Goal: Transaction & Acquisition: Book appointment/travel/reservation

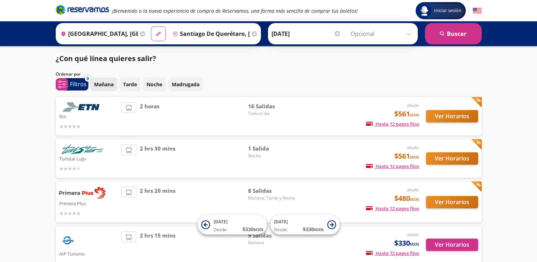
click at [103, 86] on p "Mañana" at bounding box center [104, 84] width 20 height 7
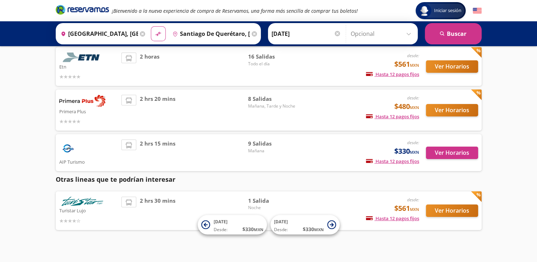
scroll to position [58, 0]
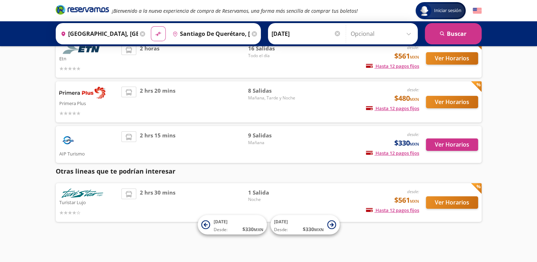
click at [302, 151] on div "desde: $330 MXN Hasta 12 pagos fijos Pagos fijos en compras mayores a $30 MXN, …" at bounding box center [361, 144] width 118 height 26
click at [446, 146] on button "Ver Horarios" at bounding box center [452, 145] width 52 height 12
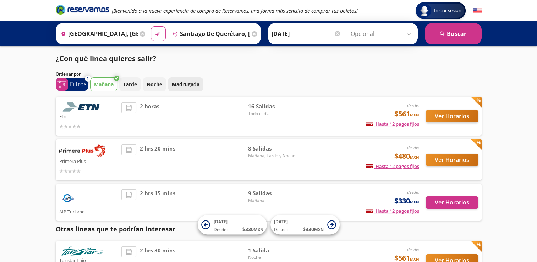
click at [179, 88] on p "Madrugada" at bounding box center [186, 84] width 28 height 7
click at [101, 79] on button "Mañana" at bounding box center [103, 84] width 27 height 14
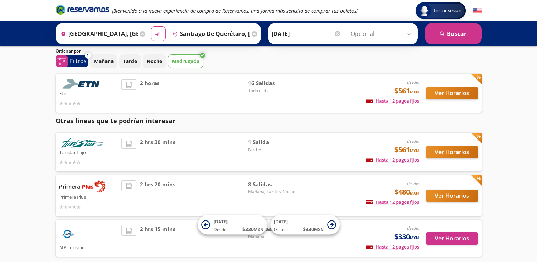
scroll to position [60, 0]
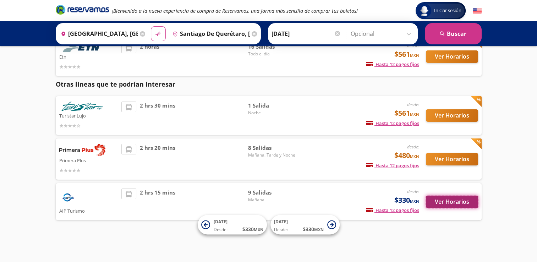
click at [448, 200] on button "Ver Horarios" at bounding box center [452, 202] width 52 height 12
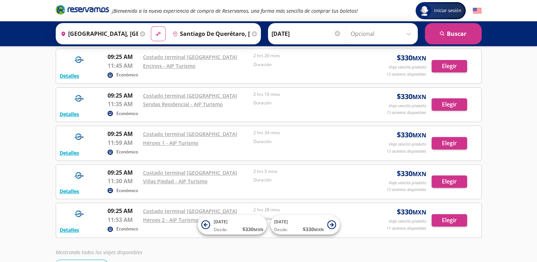
scroll to position [213, 0]
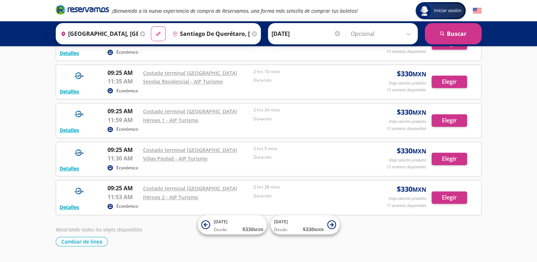
click at [378, 237] on div "Cambiar de línea [GEOGRAPHIC_DATA] de línea" at bounding box center [269, 242] width 426 height 10
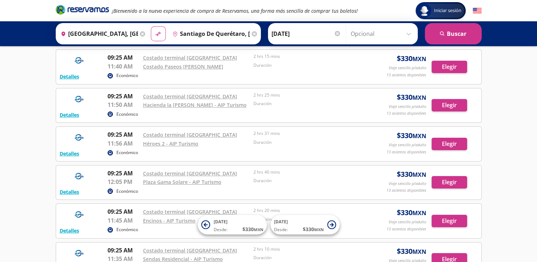
scroll to position [0, 0]
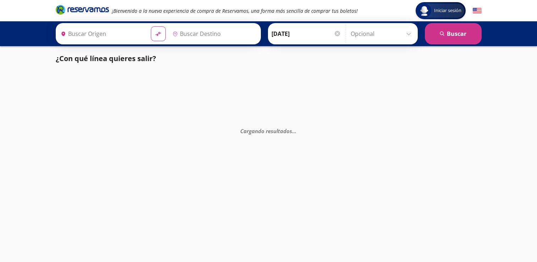
type input "[GEOGRAPHIC_DATA], [GEOGRAPHIC_DATA]"
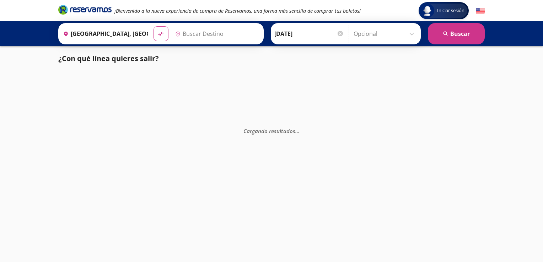
type input "Santiago de Querétaro, [GEOGRAPHIC_DATA]"
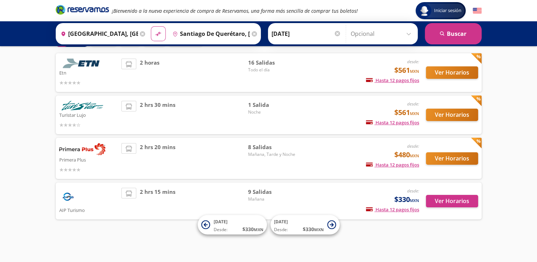
scroll to position [43, 0]
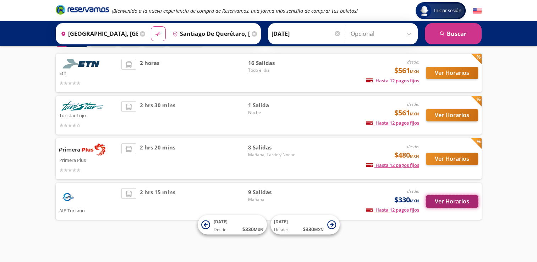
click at [453, 206] on button "Ver Horarios" at bounding box center [452, 201] width 52 height 12
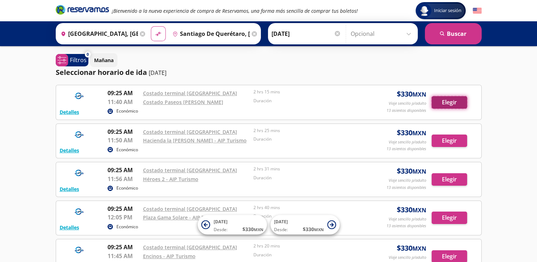
click at [453, 107] on button "Elegir" at bounding box center [450, 102] width 36 height 12
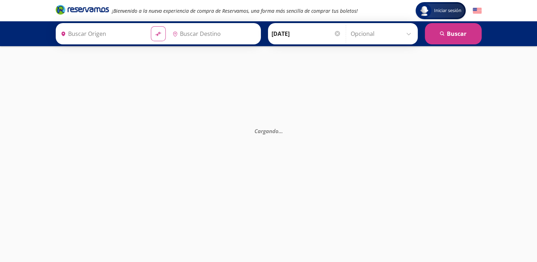
type input "Santiago de Querétaro, [GEOGRAPHIC_DATA]"
type input "[GEOGRAPHIC_DATA], [GEOGRAPHIC_DATA]"
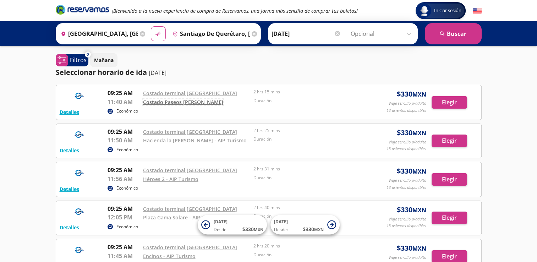
click at [194, 103] on link "Costado Paseos [PERSON_NAME]" at bounding box center [183, 102] width 80 height 7
click at [200, 140] on link "Hacienda la [PERSON_NAME] - AIP Turismo" at bounding box center [195, 140] width 104 height 7
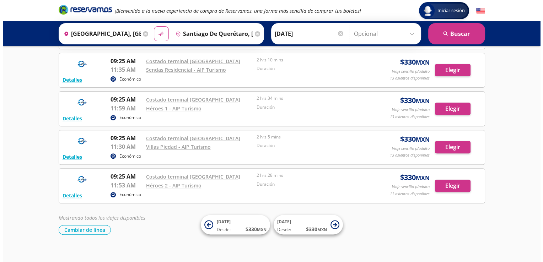
scroll to position [231, 0]
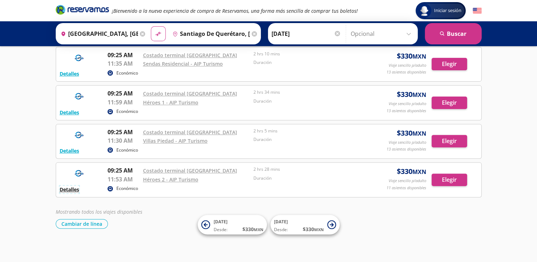
click at [65, 188] on button "Detalles" at bounding box center [70, 189] width 20 height 7
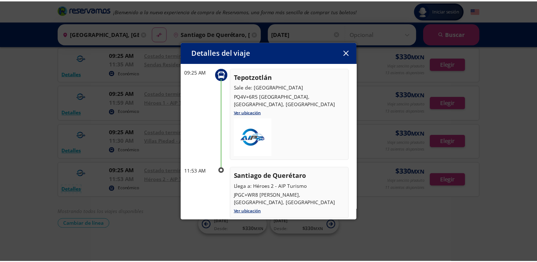
scroll to position [41, 0]
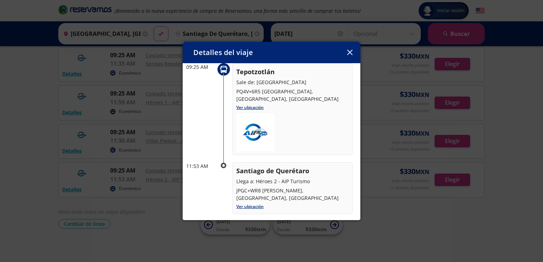
click at [351, 53] on icon "button" at bounding box center [349, 52] width 5 height 5
